Goal: Task Accomplishment & Management: Manage account settings

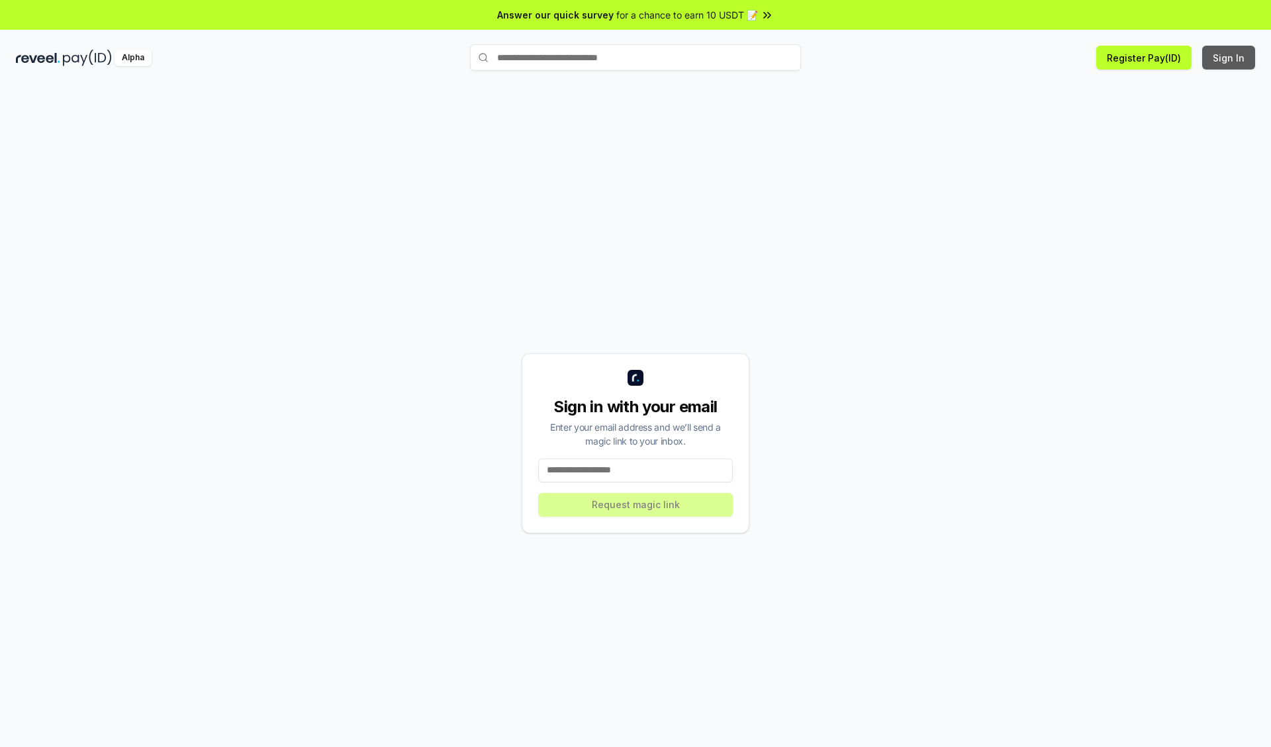
click at [1229, 58] on button "Sign In" at bounding box center [1228, 58] width 53 height 24
type input "**********"
click at [635, 504] on button "Request magic link" at bounding box center [635, 505] width 195 height 24
